Goal: Task Accomplishment & Management: Use online tool/utility

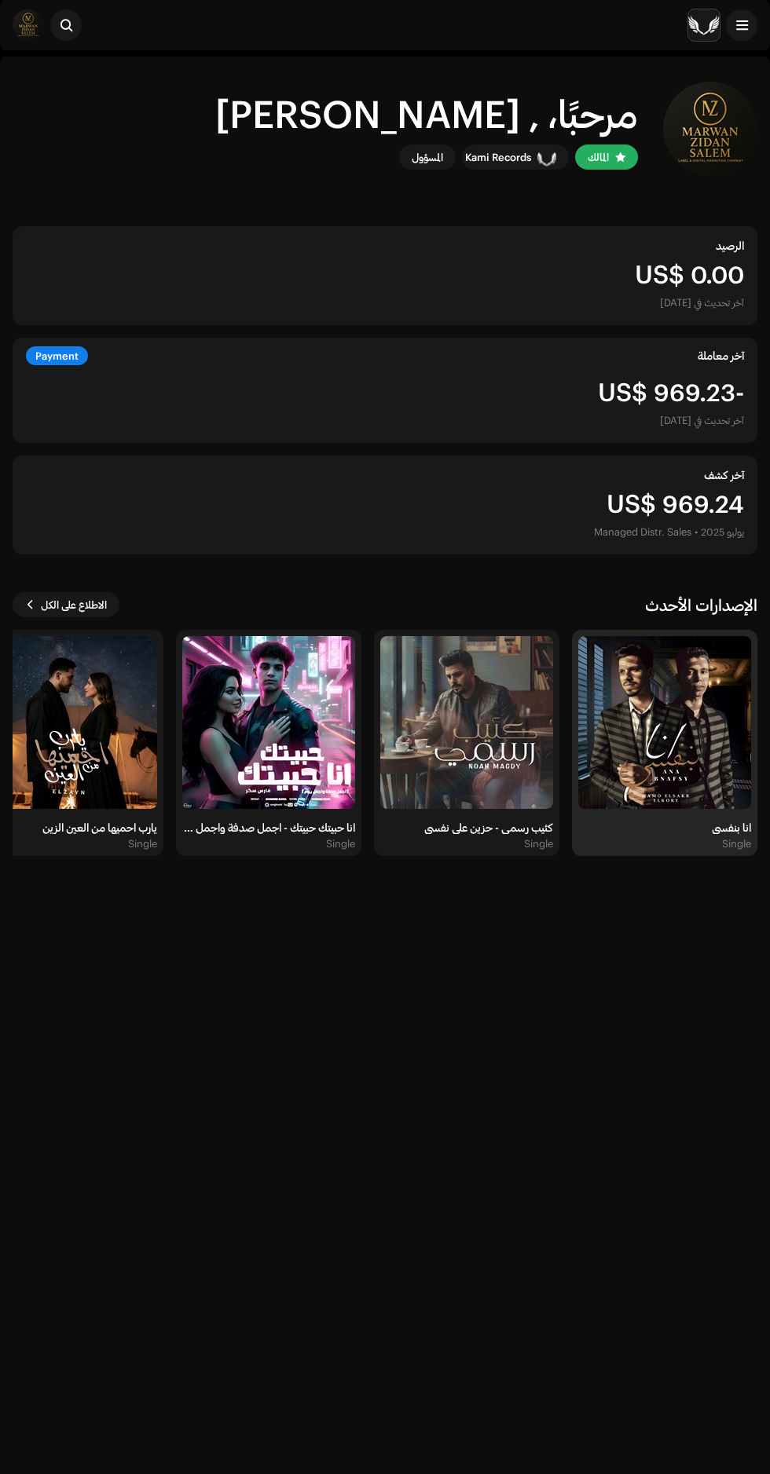
click at [690, 737] on img at bounding box center [664, 722] width 173 height 173
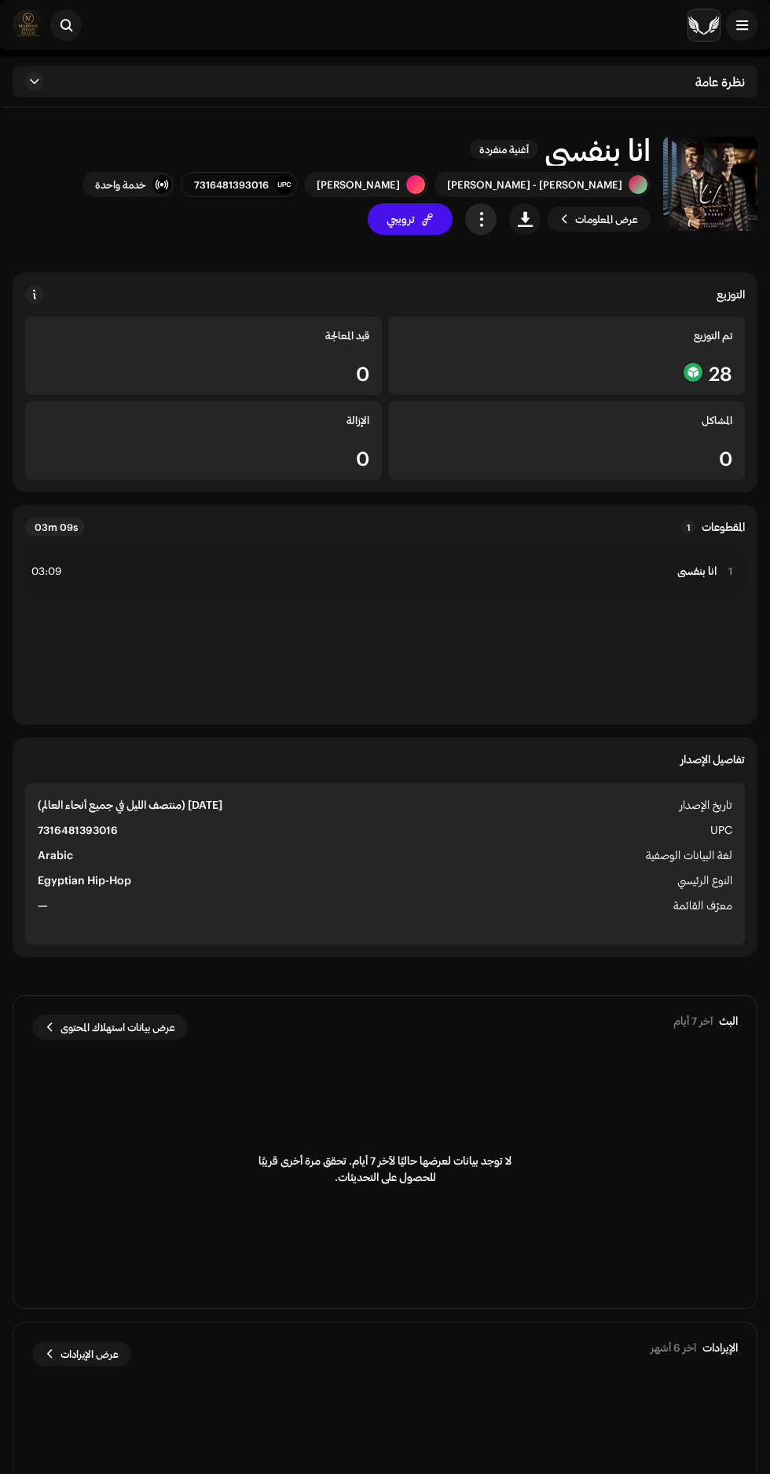
click at [481, 218] on span "button" at bounding box center [481, 219] width 15 height 13
click at [507, 320] on div "توزيع" at bounding box center [552, 320] width 146 height 13
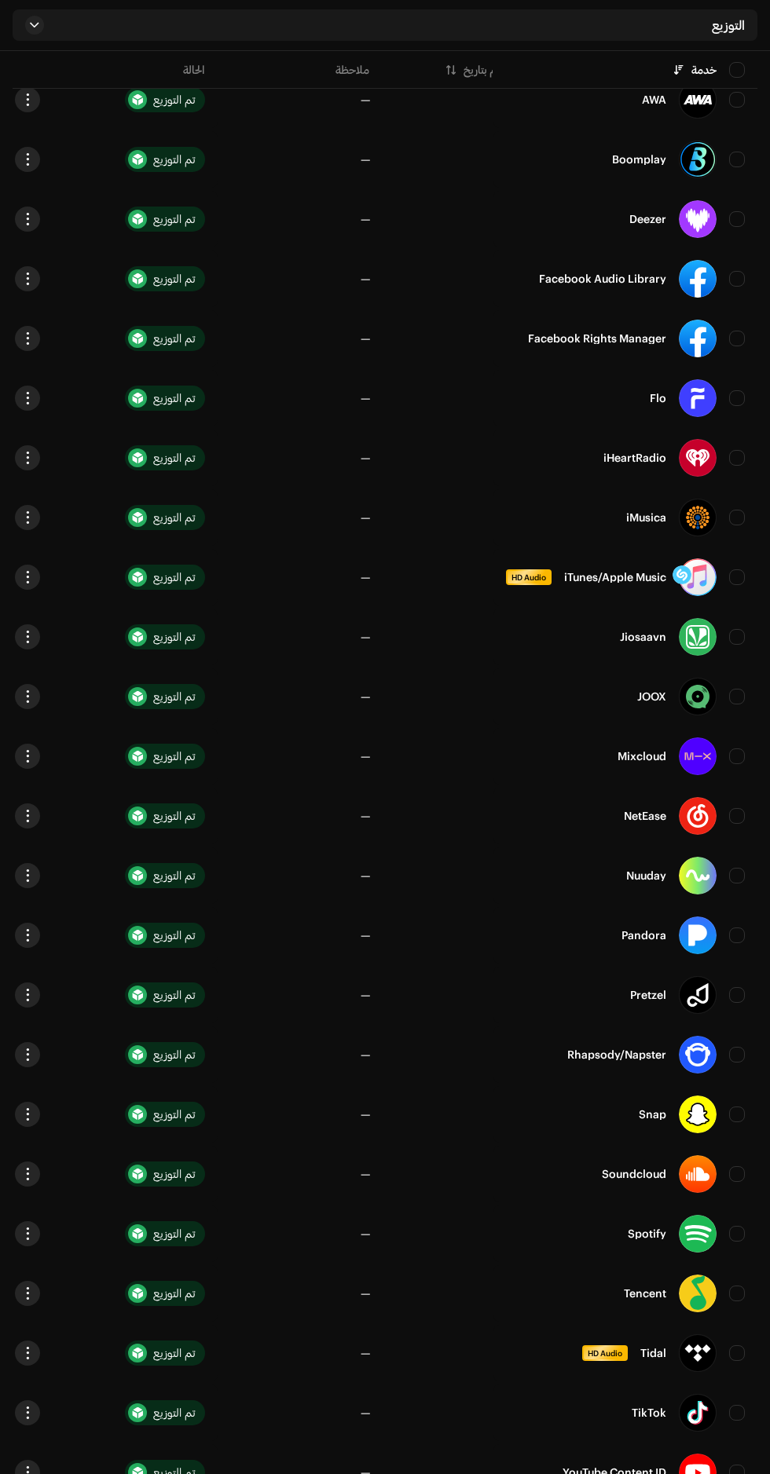
scroll to position [0, -229]
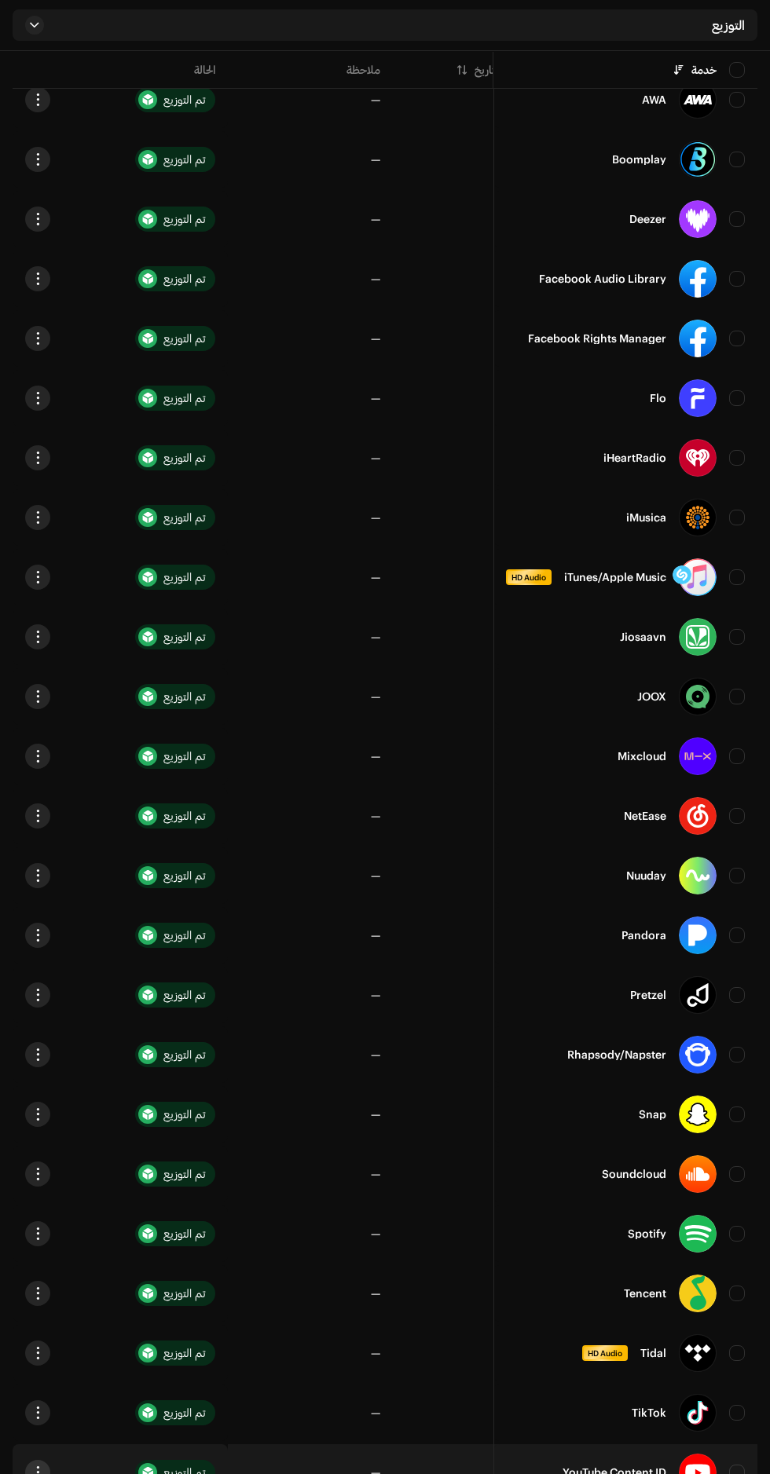
click at [37, 1472] on span "button" at bounding box center [38, 1472] width 12 height 13
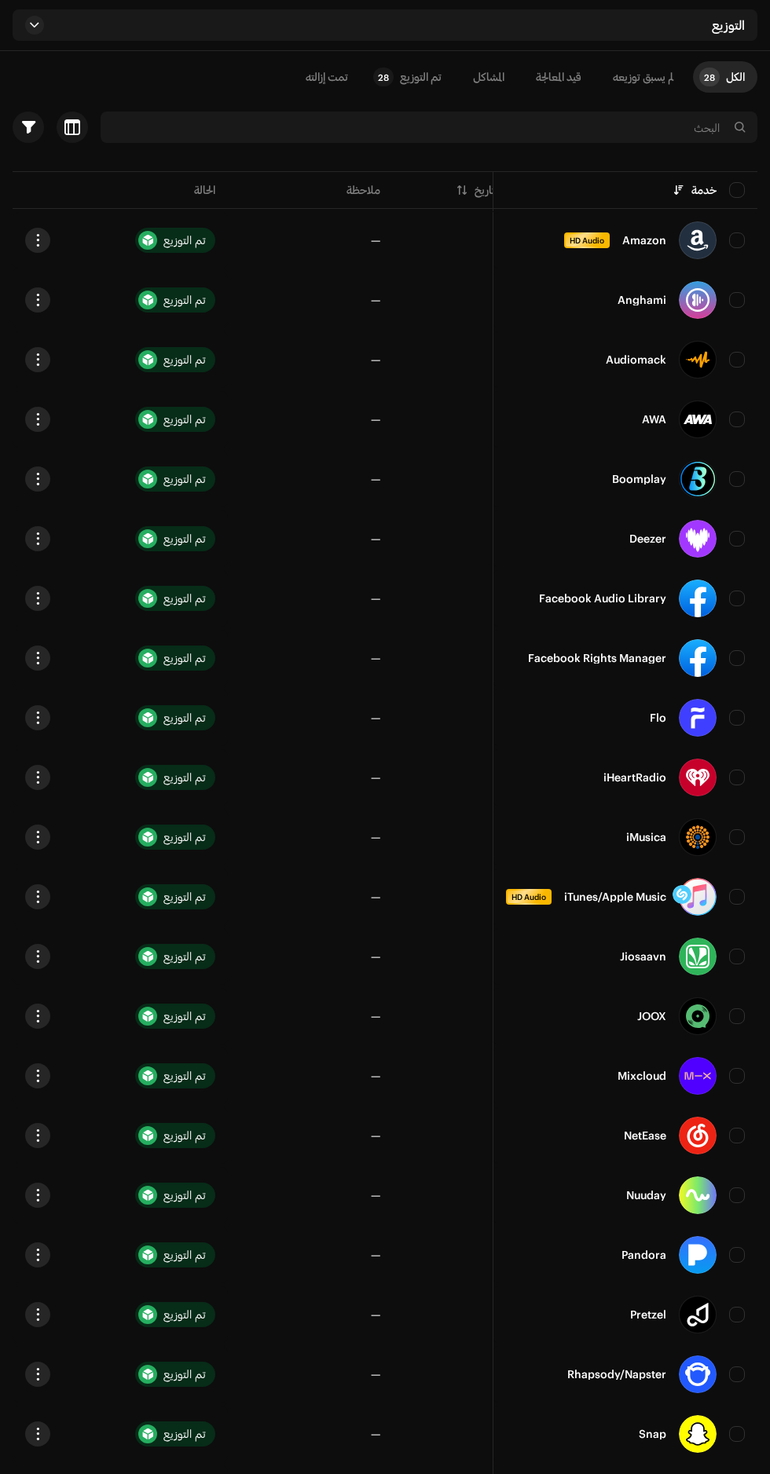
scroll to position [0, 0]
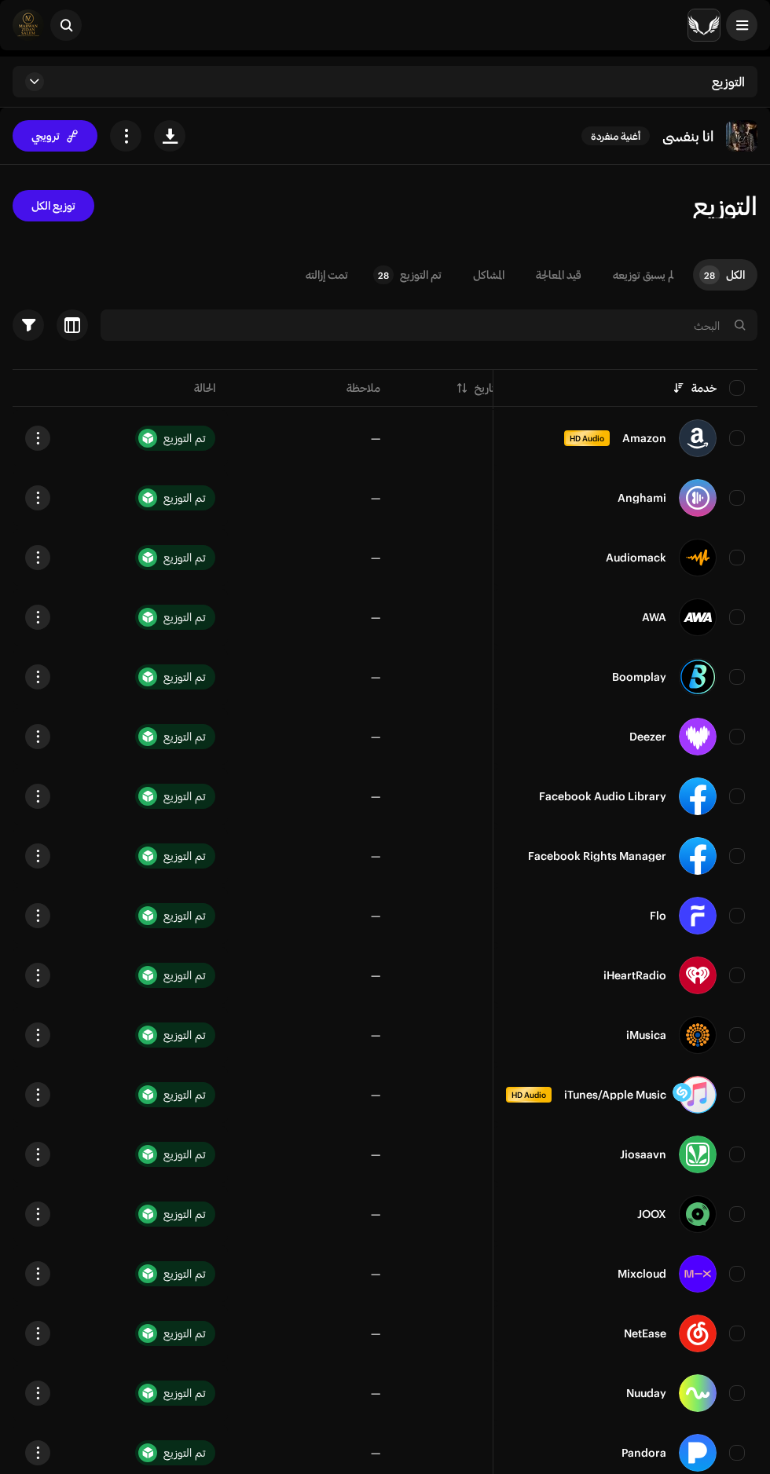
click at [741, 24] on span at bounding box center [742, 25] width 12 height 13
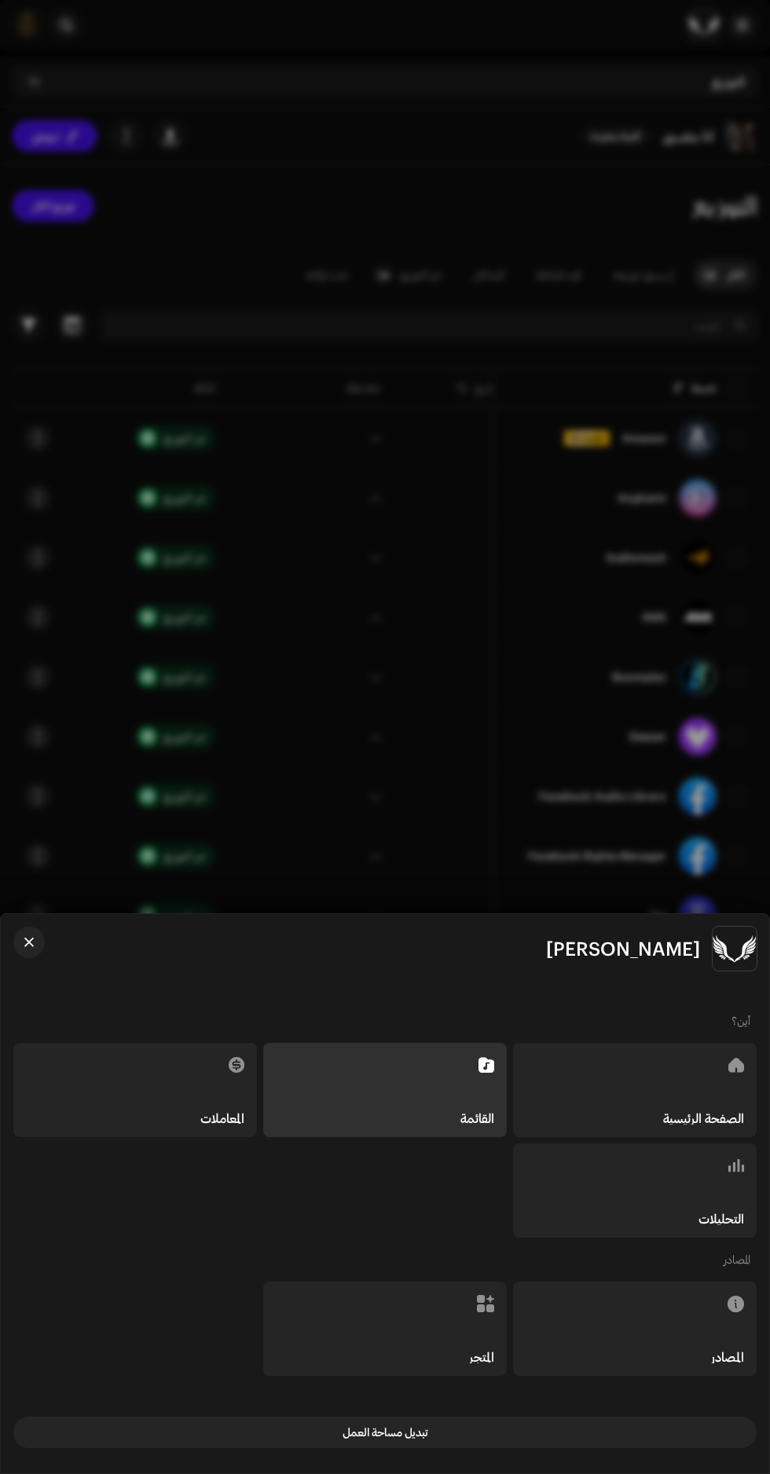
click at [642, 1101] on div "الصفحة الرئيسية" at bounding box center [634, 1090] width 243 height 94
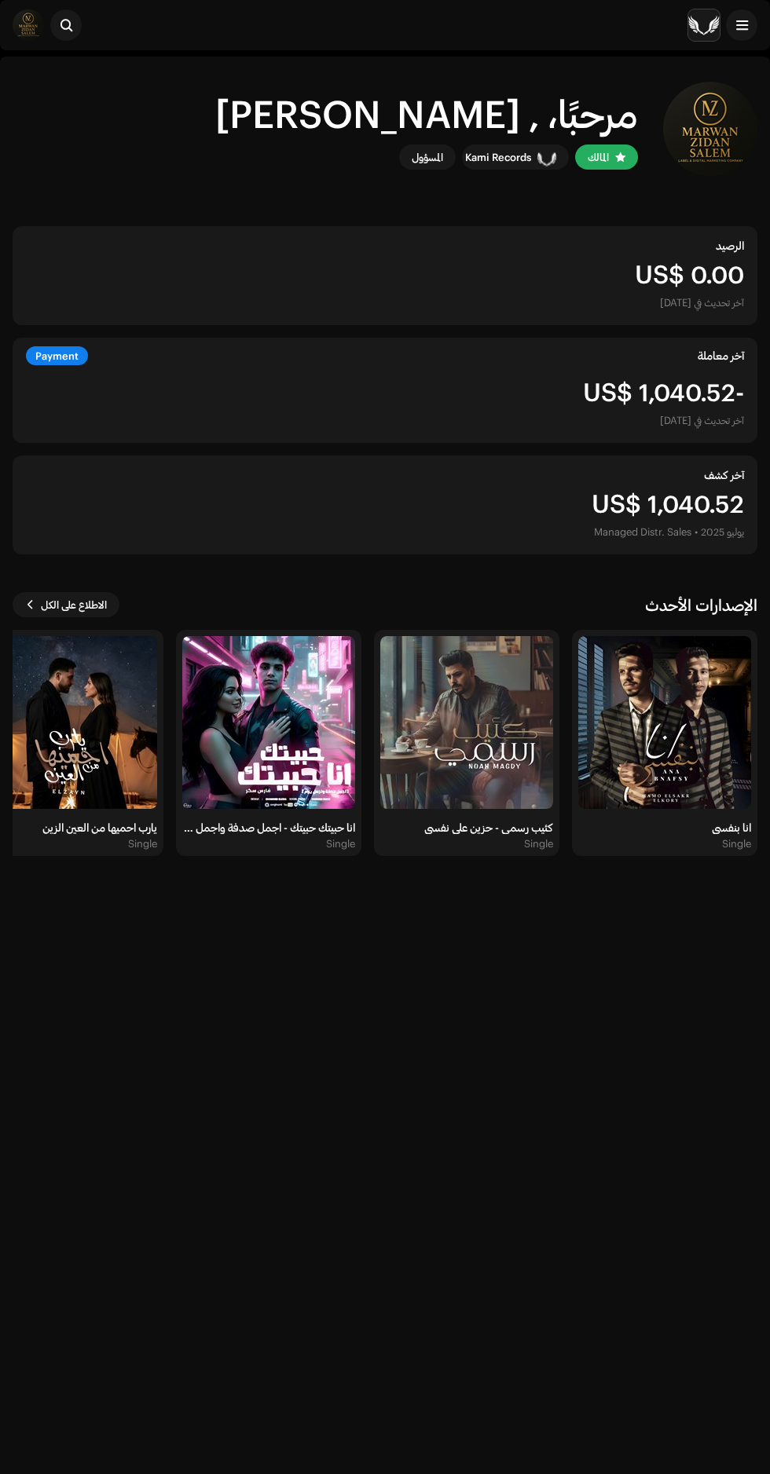
scroll to position [2, 0]
